Goal: Transaction & Acquisition: Purchase product/service

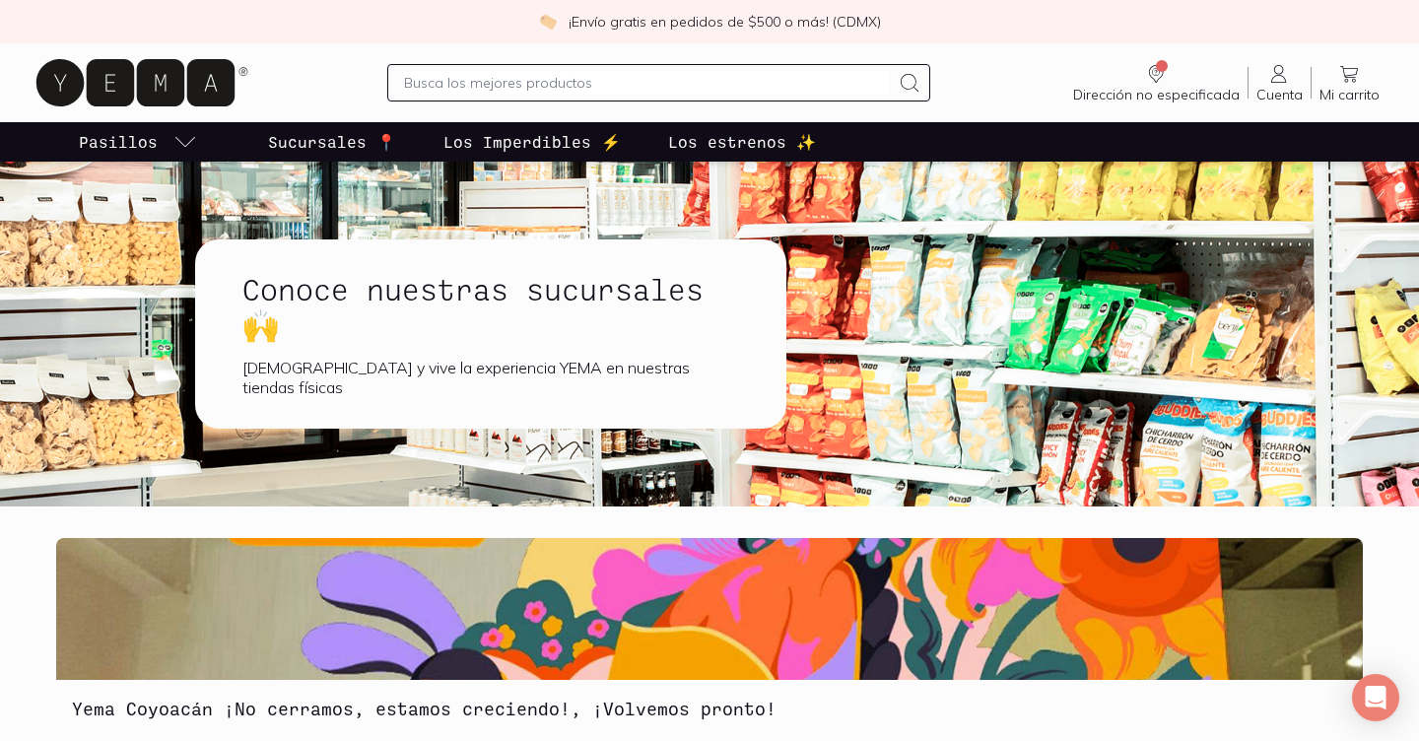
click at [124, 142] on p "Pasillos" at bounding box center [118, 142] width 79 height 24
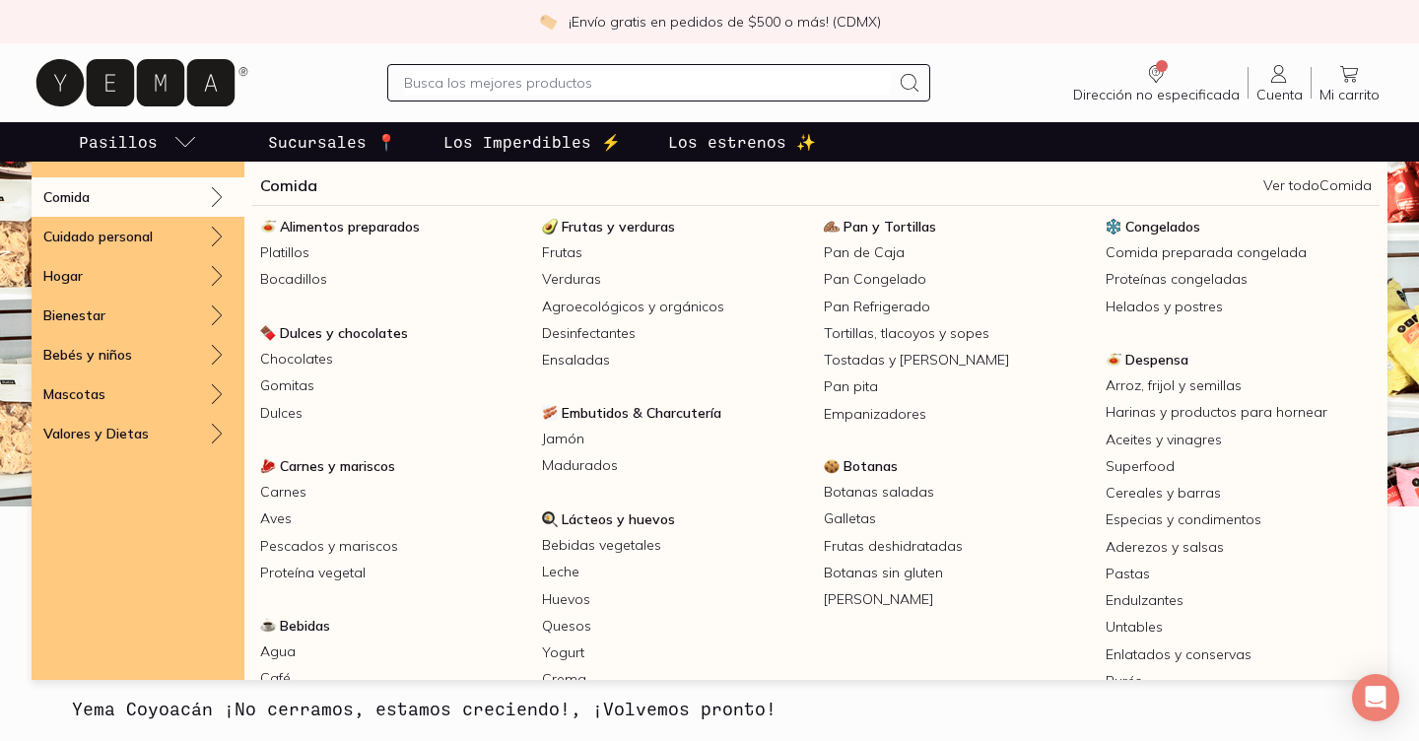
click at [296, 184] on link "Comida" at bounding box center [288, 185] width 57 height 24
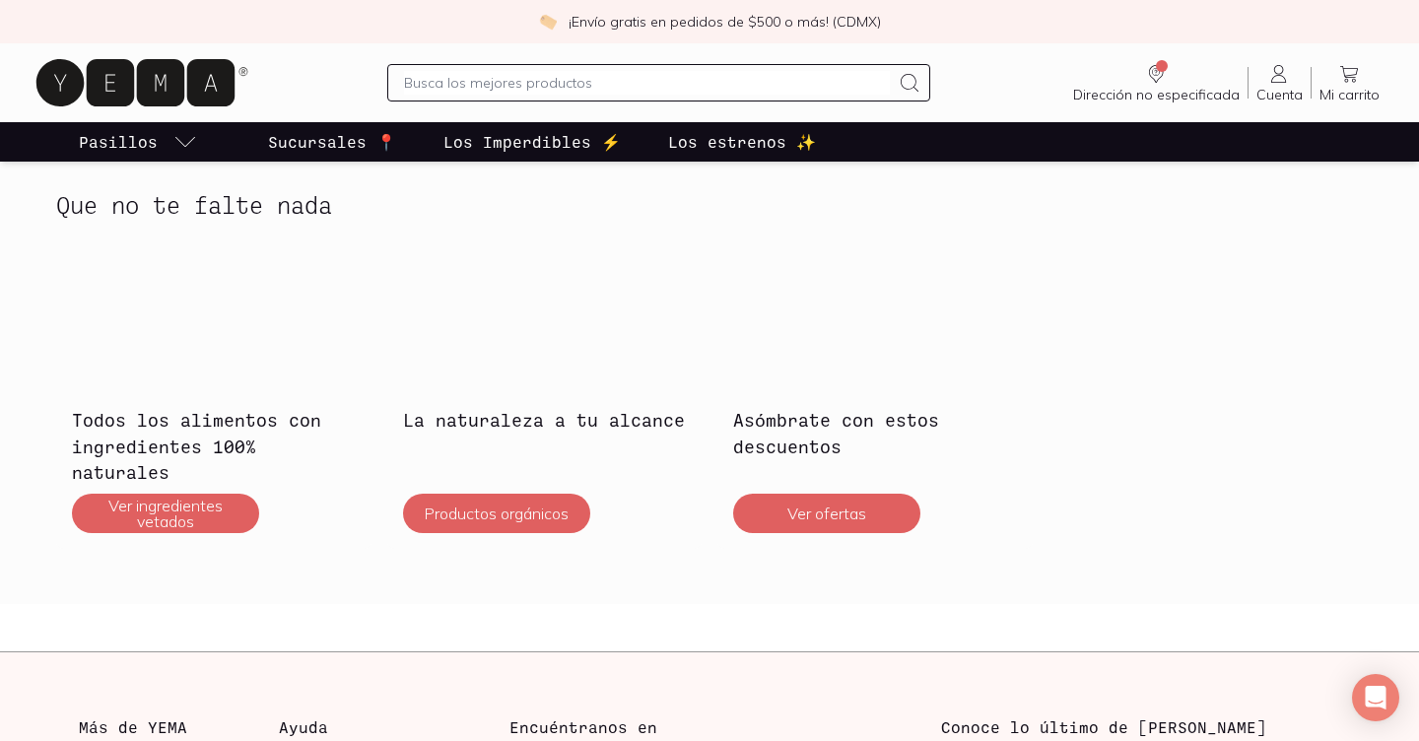
scroll to position [5214, 0]
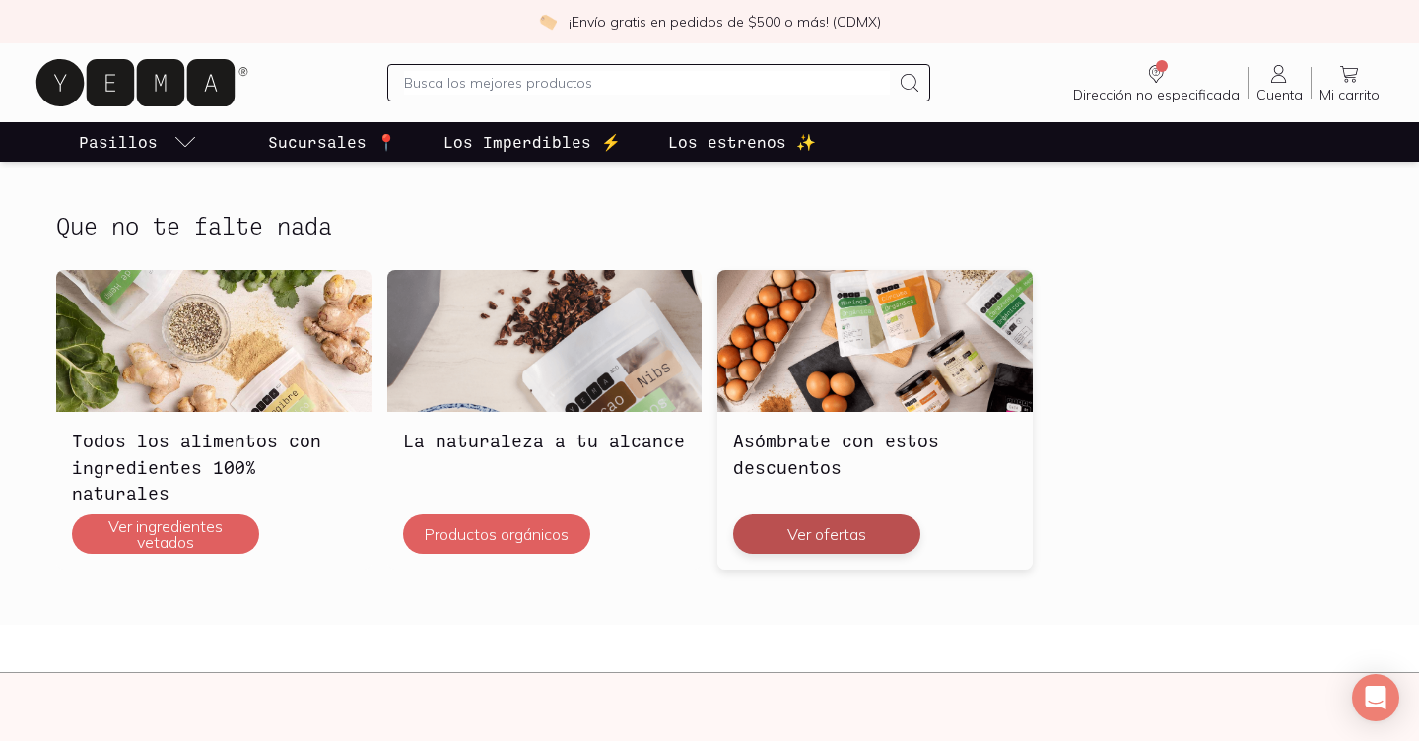
click at [826, 538] on button "Ver ofertas" at bounding box center [826, 533] width 187 height 39
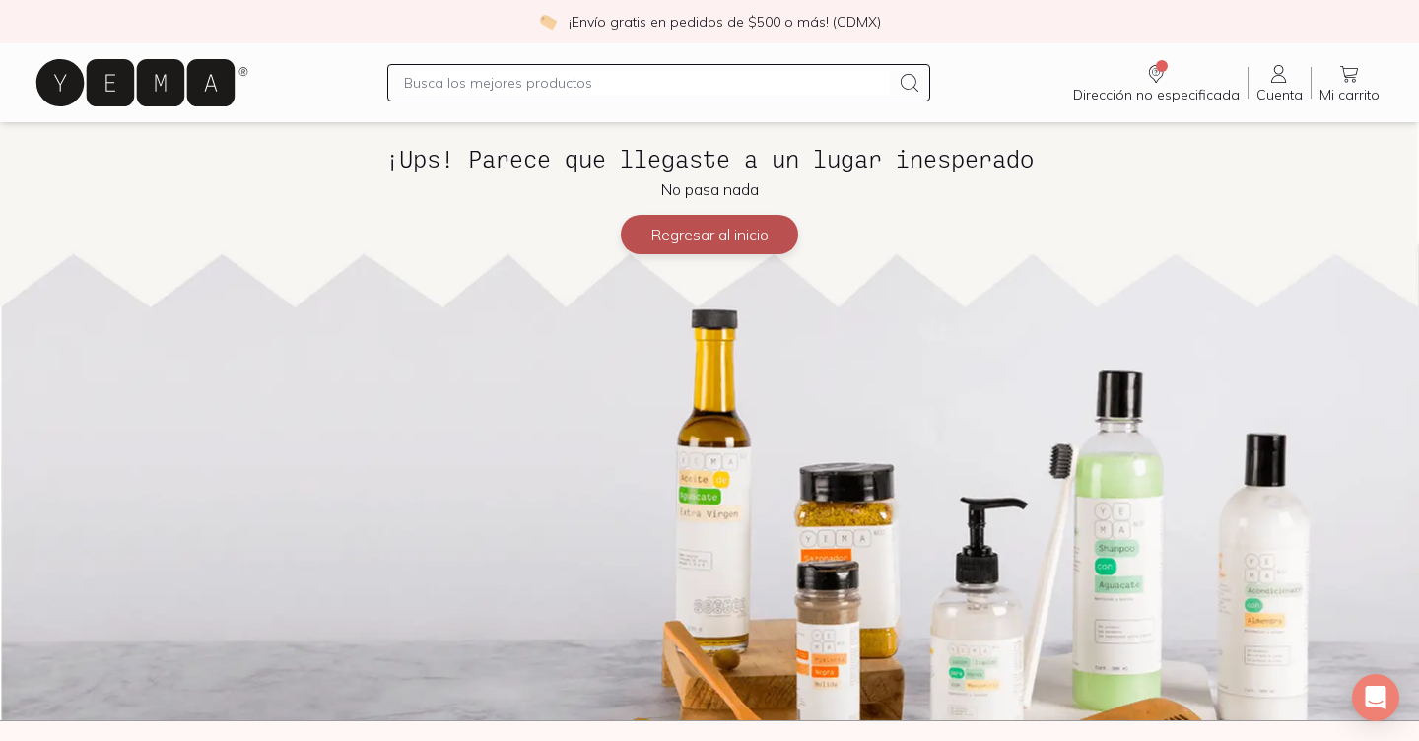
click at [722, 235] on button "Regresar al inicio" at bounding box center [709, 234] width 177 height 39
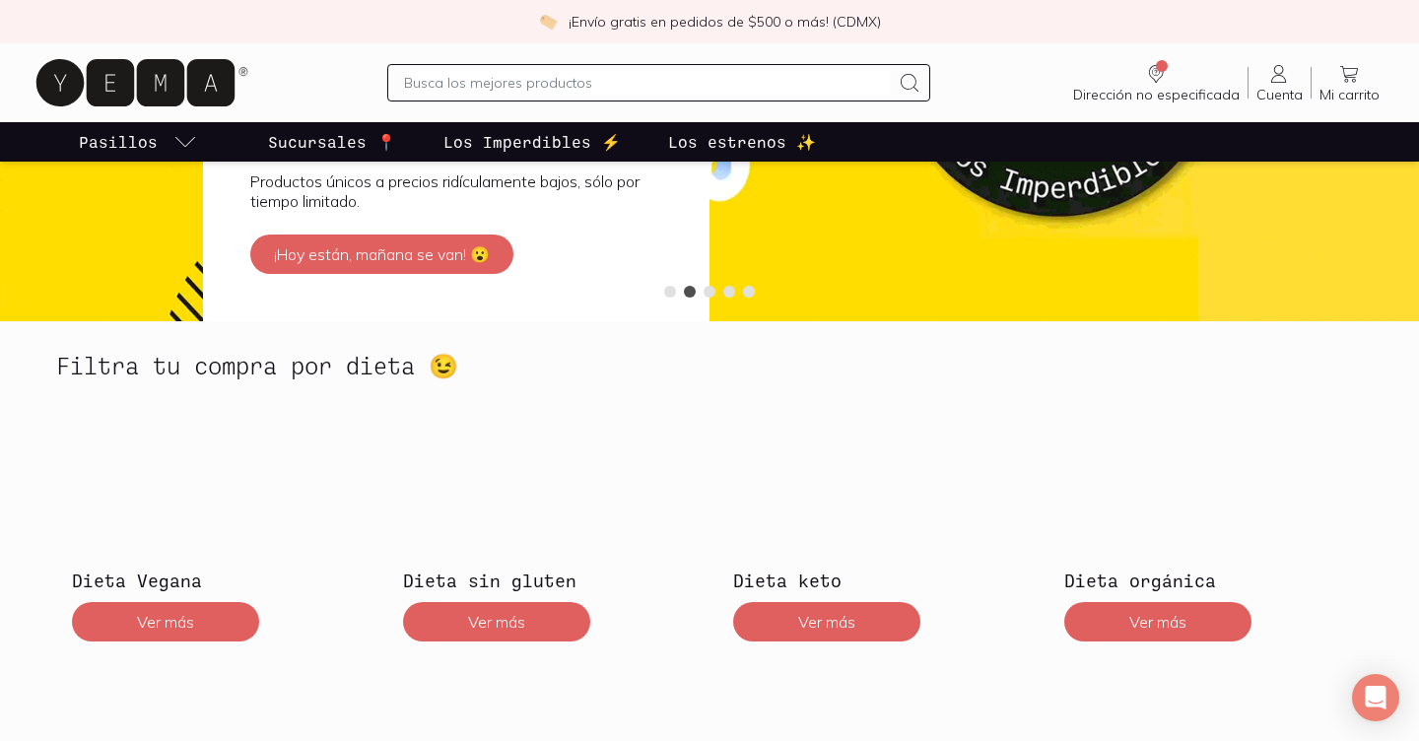
scroll to position [56, 0]
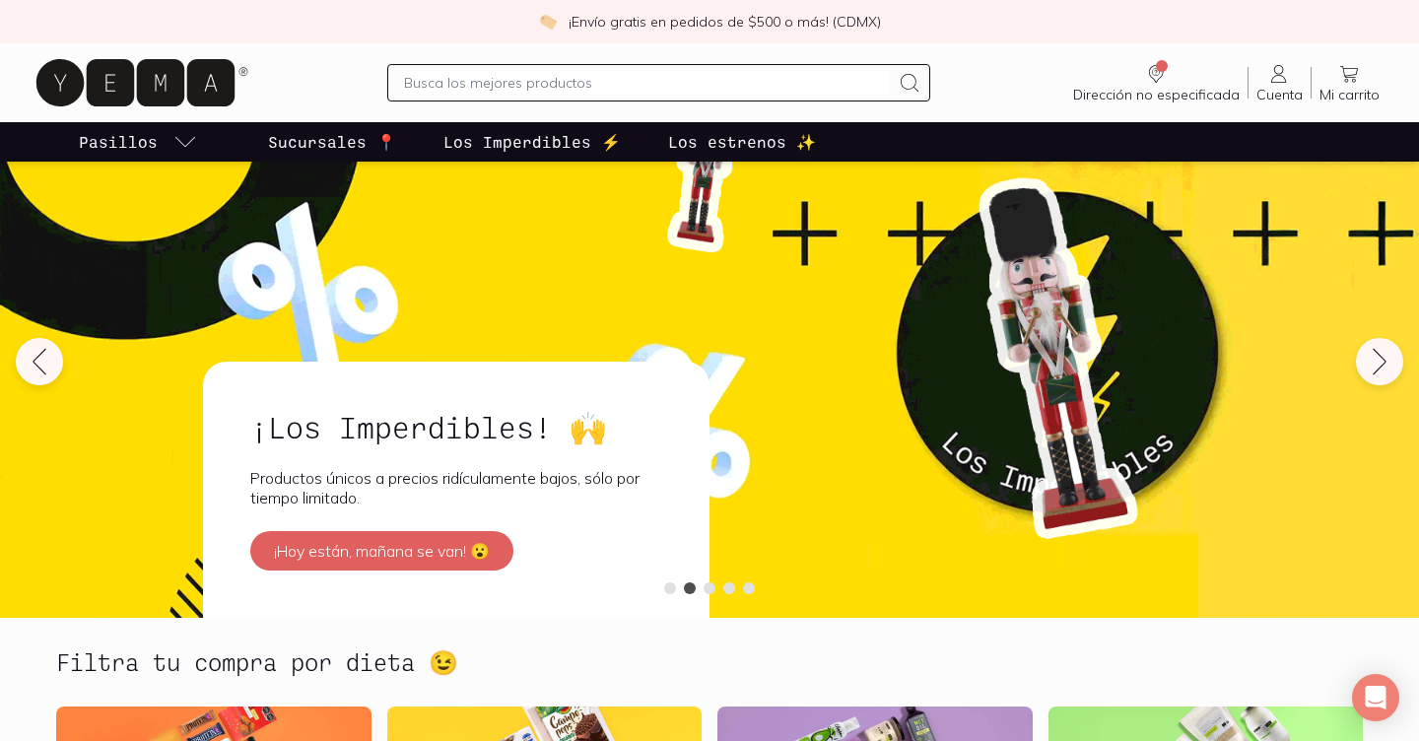
click at [436, 83] on input "text" at bounding box center [646, 83] width 485 height 24
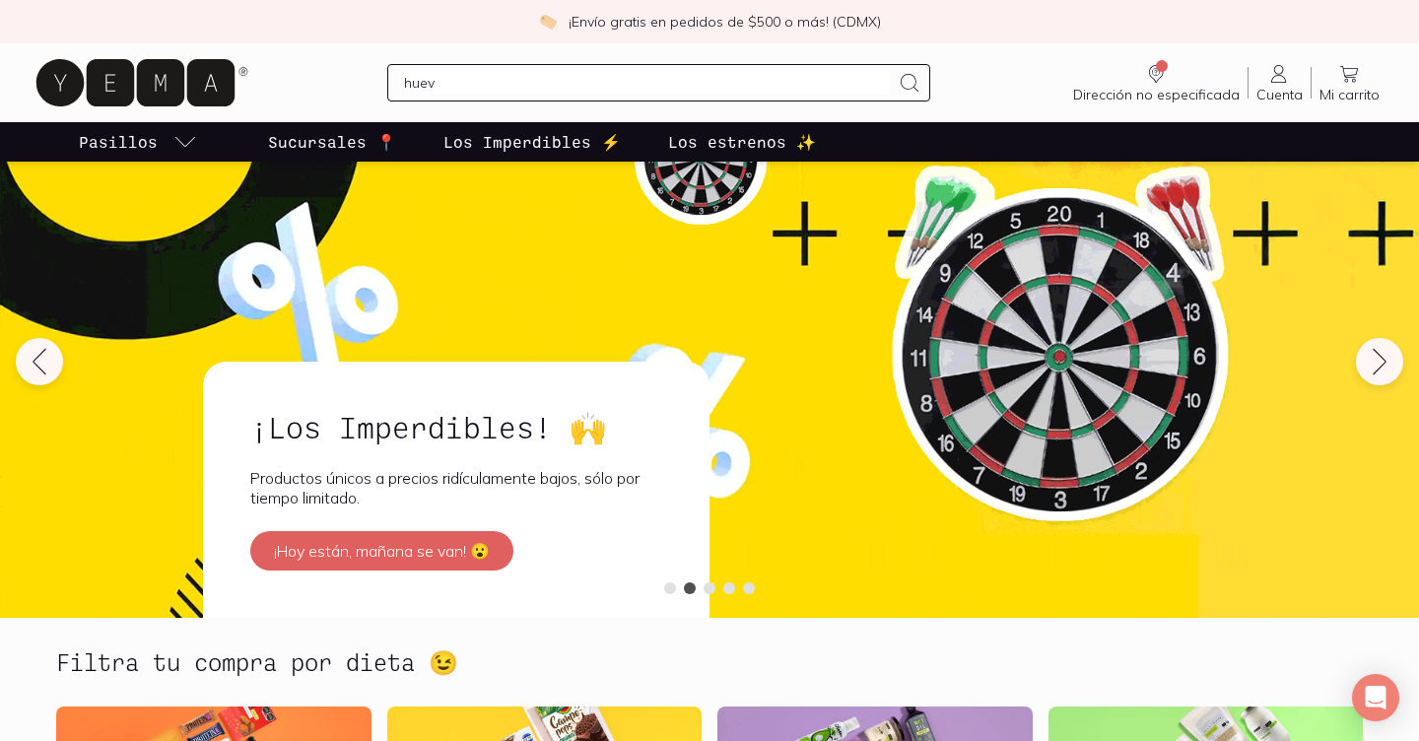
type input "huevo"
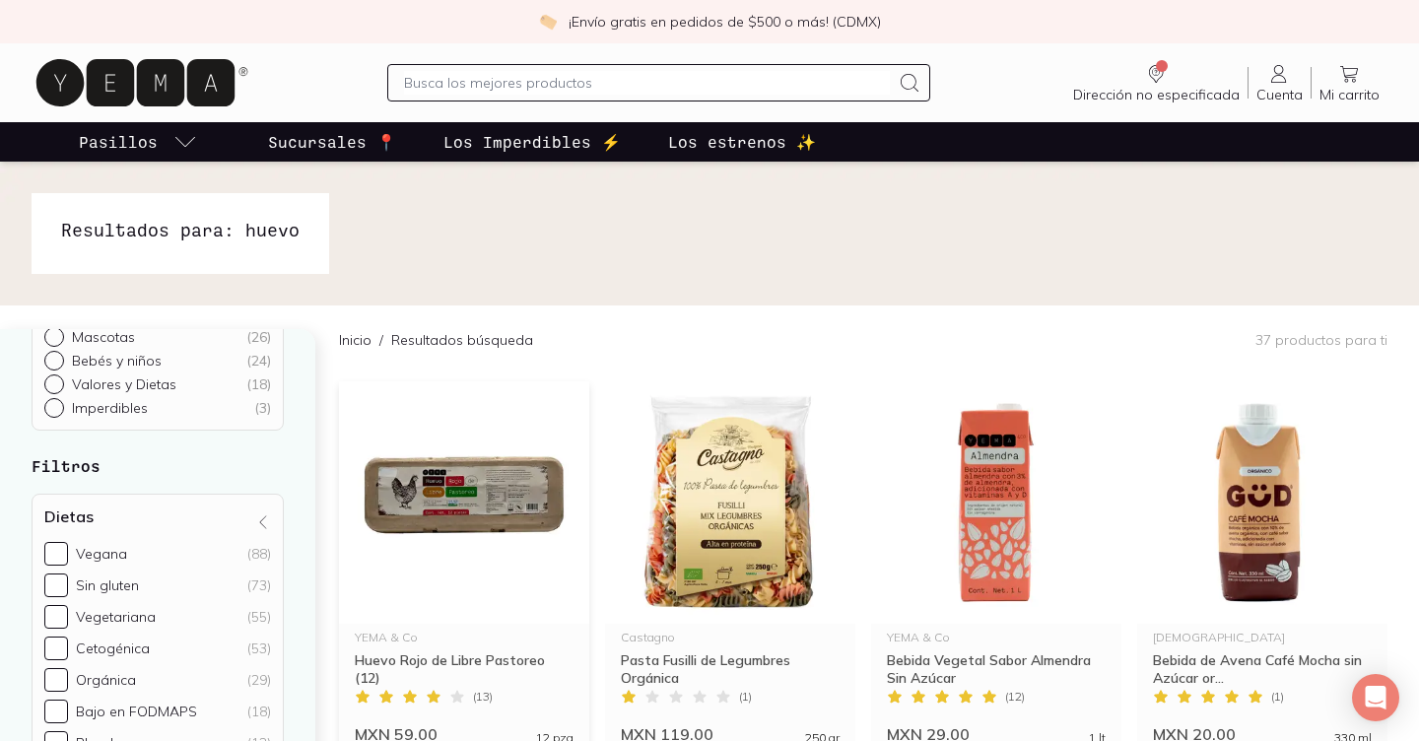
click at [452, 503] on img at bounding box center [464, 502] width 250 height 242
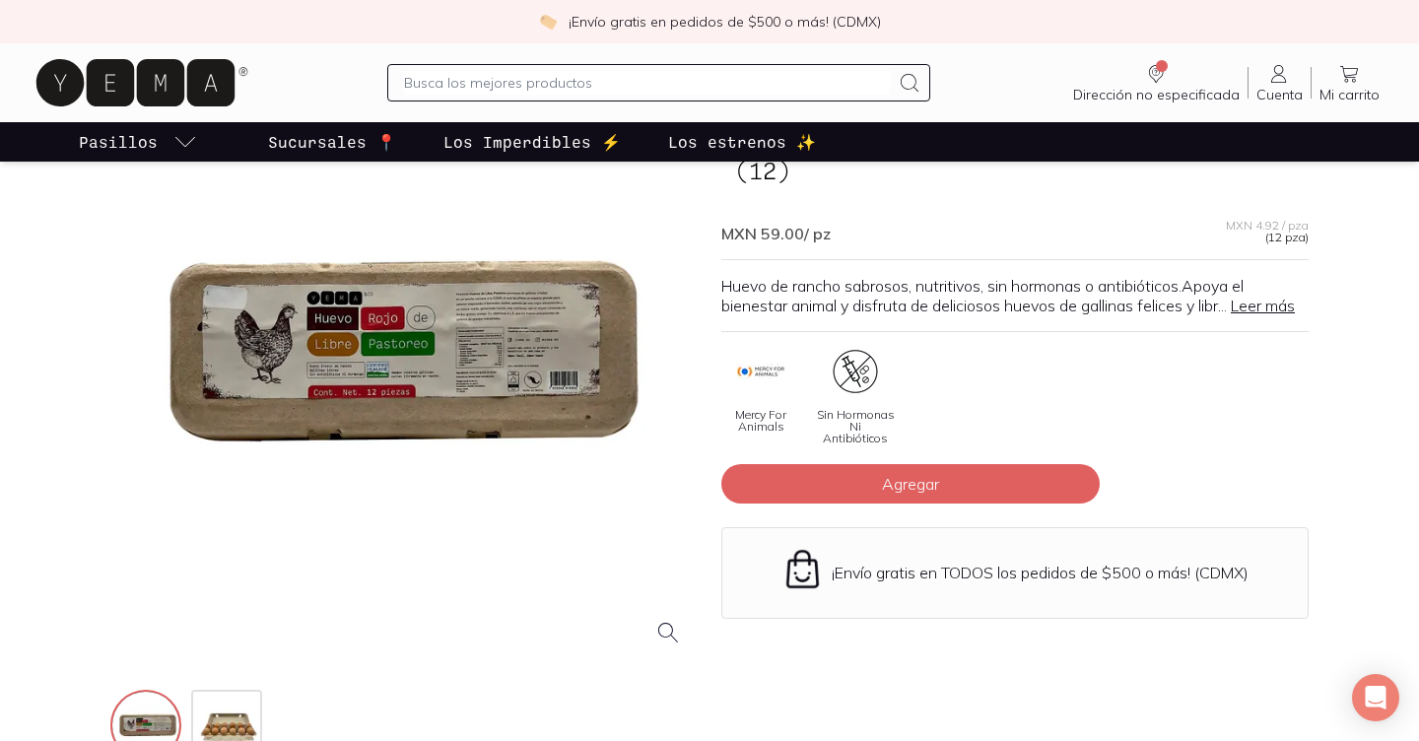
scroll to position [158, 0]
